Goal: Complete application form: Complete application form

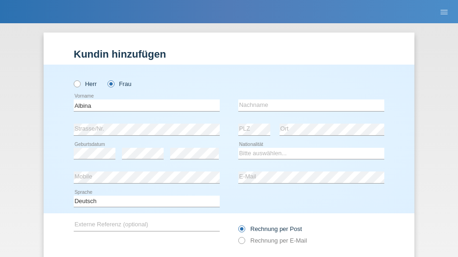
type input "Albina"
click at [308, 99] on input "text" at bounding box center [311, 105] width 146 height 12
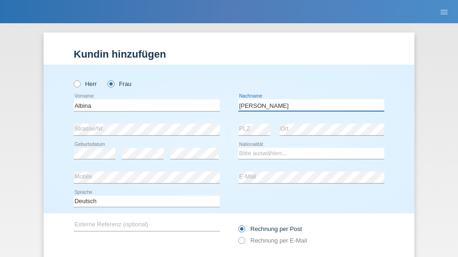
scroll to position [62, 0]
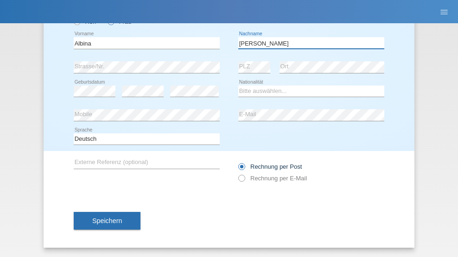
type input "[PERSON_NAME]"
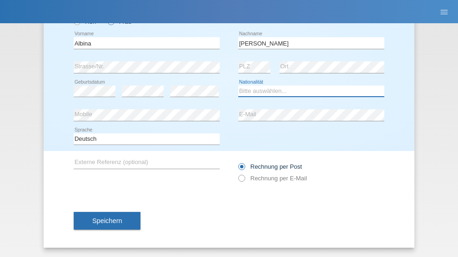
select select "PT"
select select "C"
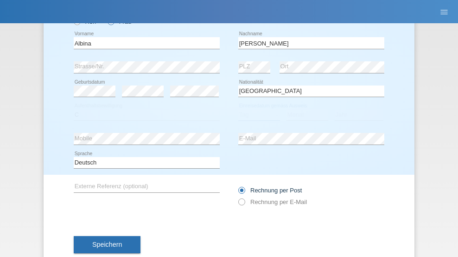
select select "10"
select select "07"
select select "2002"
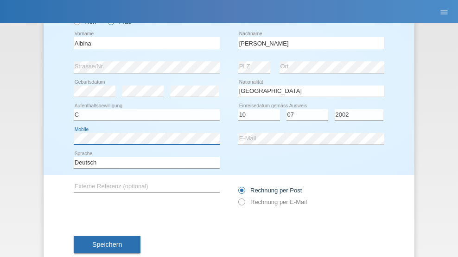
scroll to position [86, 0]
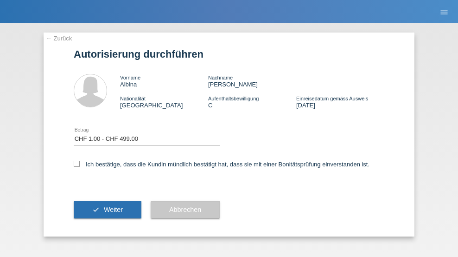
select select "1"
checkbox input "true"
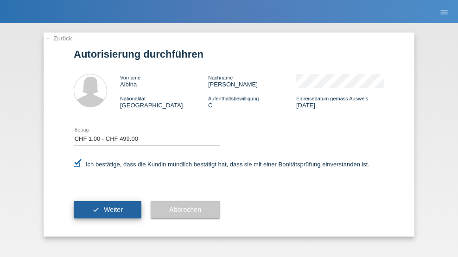
click at [108, 209] on span "Weiter" at bounding box center [113, 209] width 19 height 7
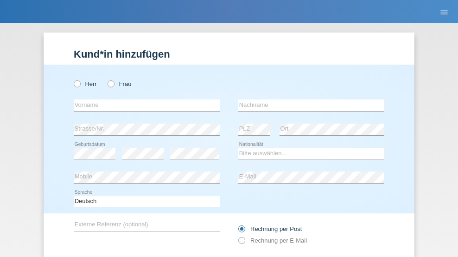
radio input "true"
click at [143, 99] on input "text" at bounding box center [147, 105] width 146 height 12
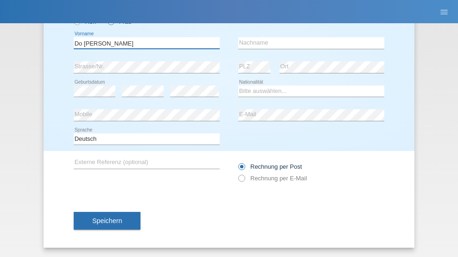
type input "Do carmo da silva"
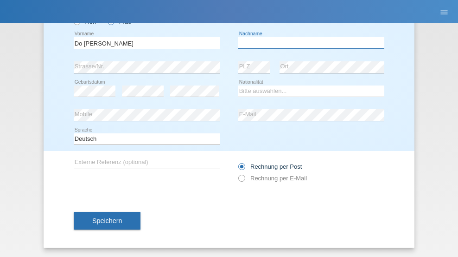
click at [308, 43] on input "text" at bounding box center [311, 43] width 146 height 12
type input "Elisabete Alexandra"
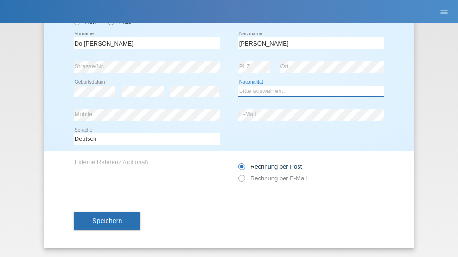
select select "PT"
select select "C"
select select "25"
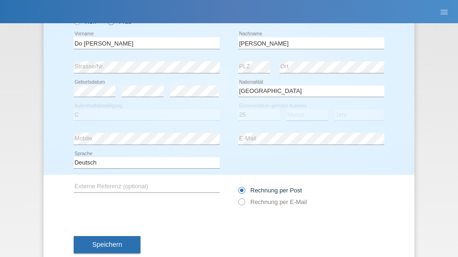
select select "03"
select select "2005"
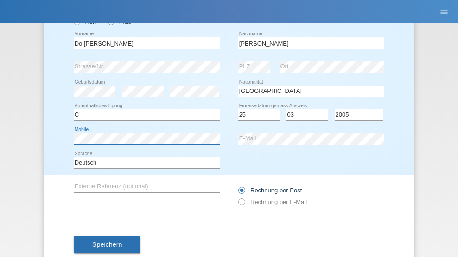
scroll to position [86, 0]
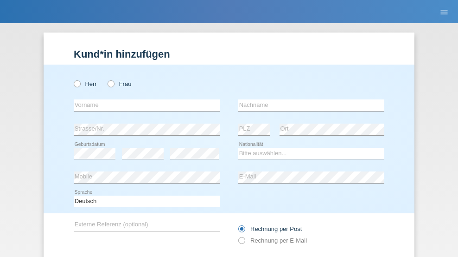
radio input "true"
click at [143, 99] on input "text" at bounding box center [147, 105] width 146 height 12
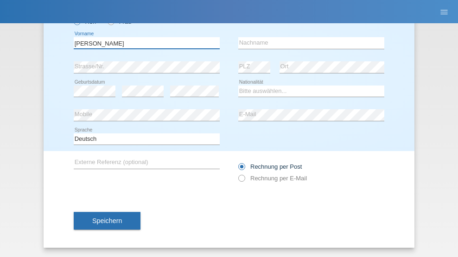
type input "[PERSON_NAME]"
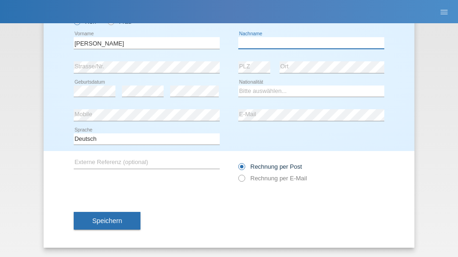
click at [308, 43] on input "text" at bounding box center [311, 43] width 146 height 12
type input "Stöckli"
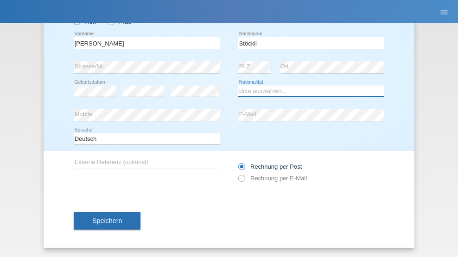
select select "CH"
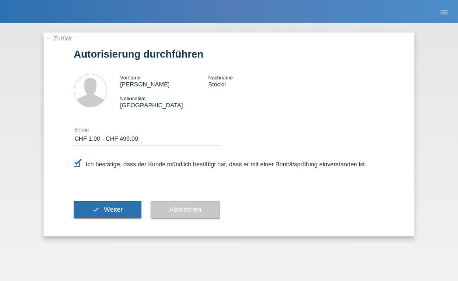
select select "1"
click at [108, 209] on span "Weiter" at bounding box center [113, 209] width 19 height 7
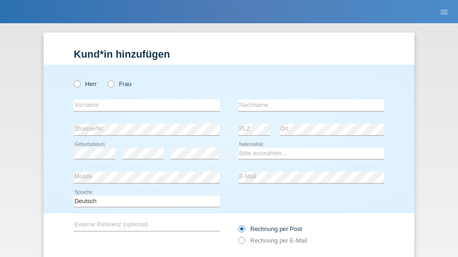
radio input "true"
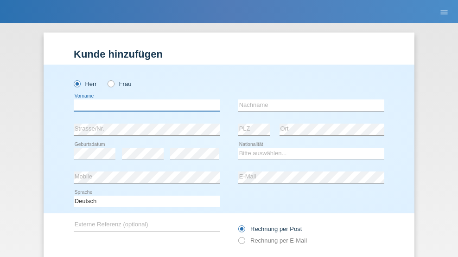
click at [143, 99] on input "text" at bounding box center [147, 105] width 146 height 12
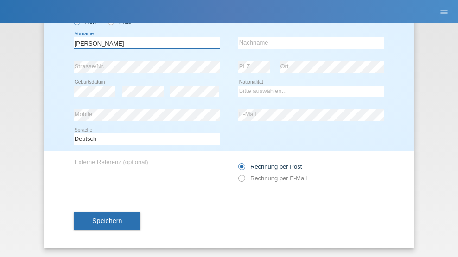
type input "[PERSON_NAME]"
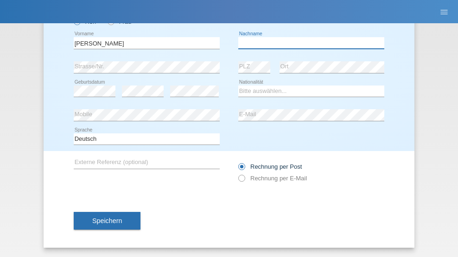
click at [308, 43] on input "text" at bounding box center [311, 43] width 146 height 12
type input "Daham"
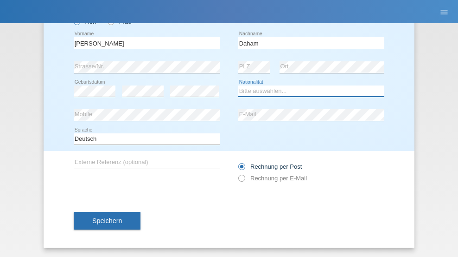
select select "DE"
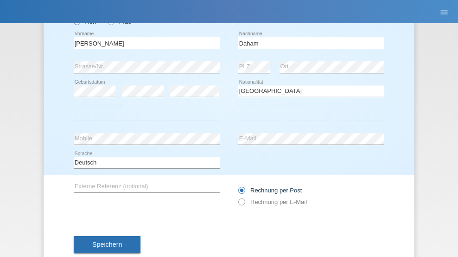
select select "C"
select select "21"
select select "10"
select select "2021"
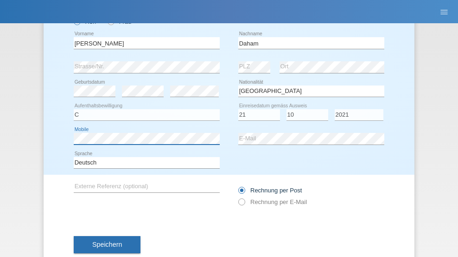
scroll to position [86, 0]
